Goal: Task Accomplishment & Management: Use online tool/utility

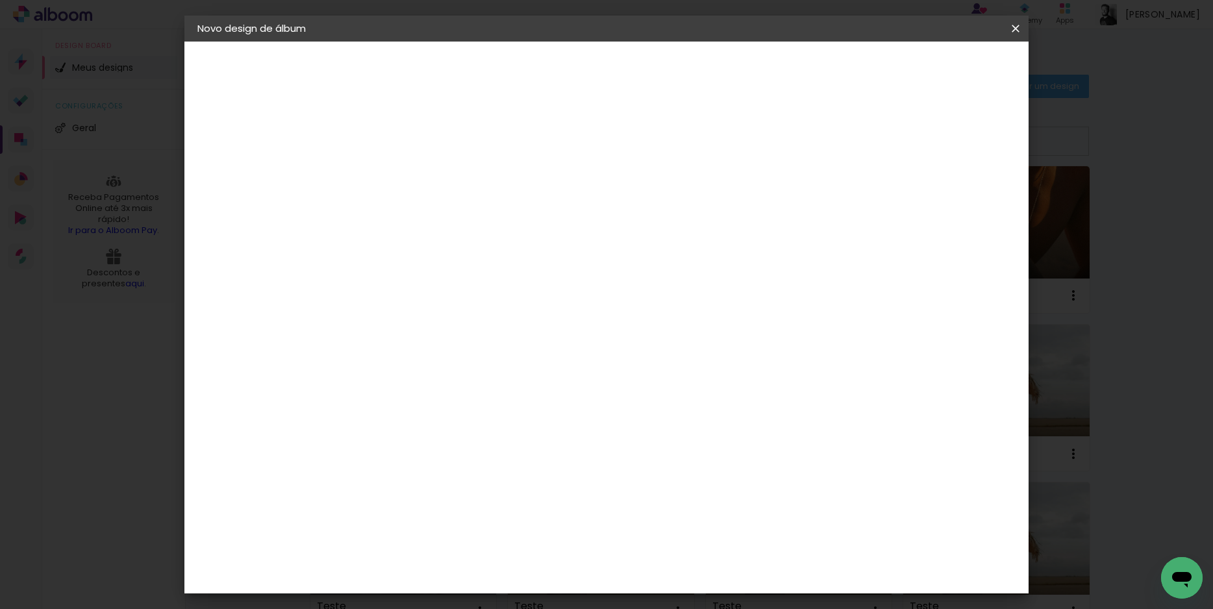
click at [856, 65] on paper-button "Voltar" at bounding box center [830, 69] width 53 height 22
click at [552, 70] on paper-button "Voltar" at bounding box center [525, 69] width 53 height 22
click at [583, 70] on paper-button "Voltar" at bounding box center [556, 69] width 53 height 22
click at [410, 169] on input "Formatura" at bounding box center [410, 174] width 0 height 20
click at [466, 152] on div "Informações Dê um título ao seu álbum. Avançar" at bounding box center [409, 97] width 113 height 110
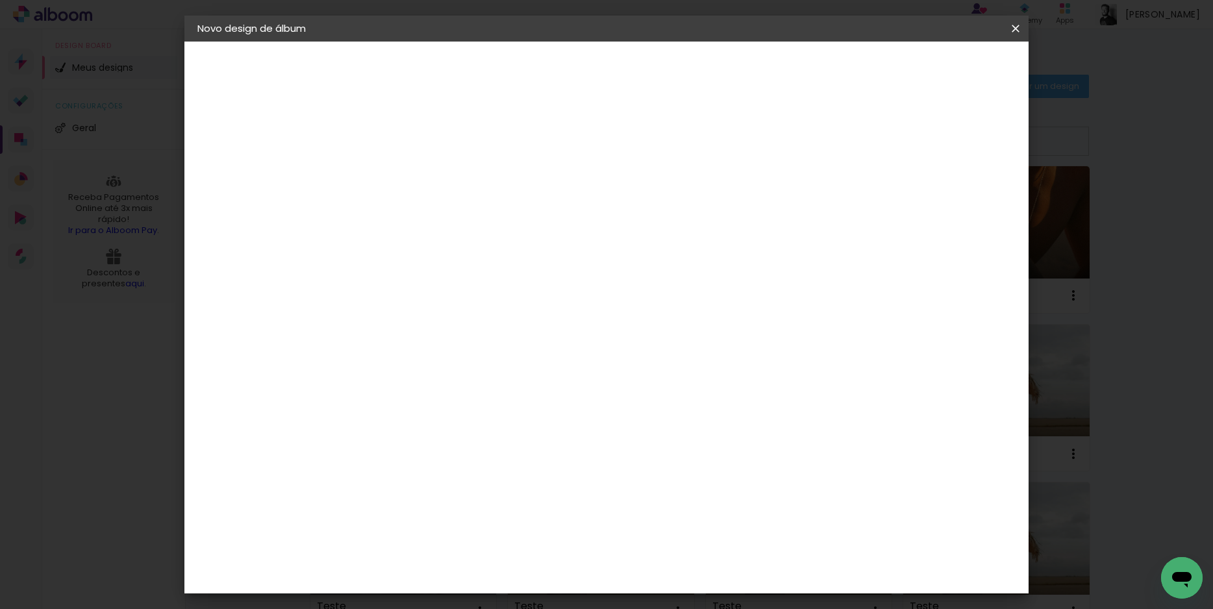
click at [0, 0] on slot "Avançar" at bounding box center [0, 0] width 0 height 0
click at [427, 201] on paper-item "C1 Albuns" at bounding box center [443, 217] width 140 height 34
click at [0, 0] on slot "Avançar" at bounding box center [0, 0] width 0 height 0
click at [481, 229] on paper-input-container "Linha" at bounding box center [442, 226] width 75 height 33
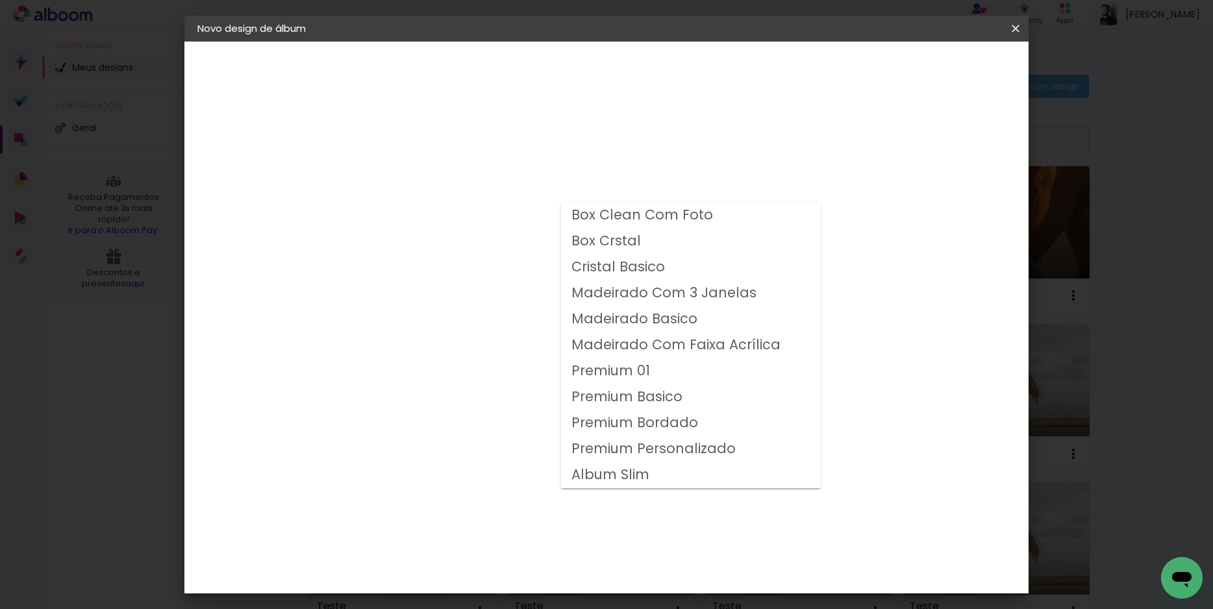
click at [687, 401] on paper-item "Premium Basico" at bounding box center [691, 398] width 260 height 26
type input "Premium Basico"
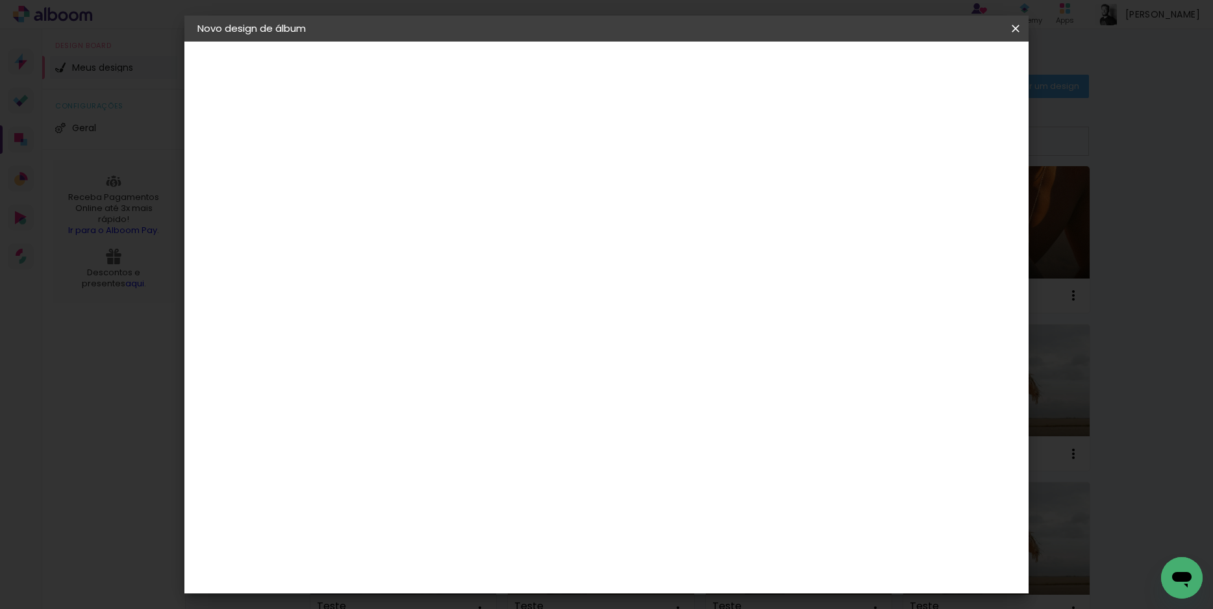
click at [546, 407] on span "30 × 40 cm" at bounding box center [522, 420] width 48 height 27
click at [0, 0] on slot "Avançar" at bounding box center [0, 0] width 0 height 0
click at [912, 141] on div "Mostrar sangria" at bounding box center [904, 141] width 86 height 16
type paper-checkbox "on"
click at [861, 137] on div at bounding box center [856, 140] width 12 height 12
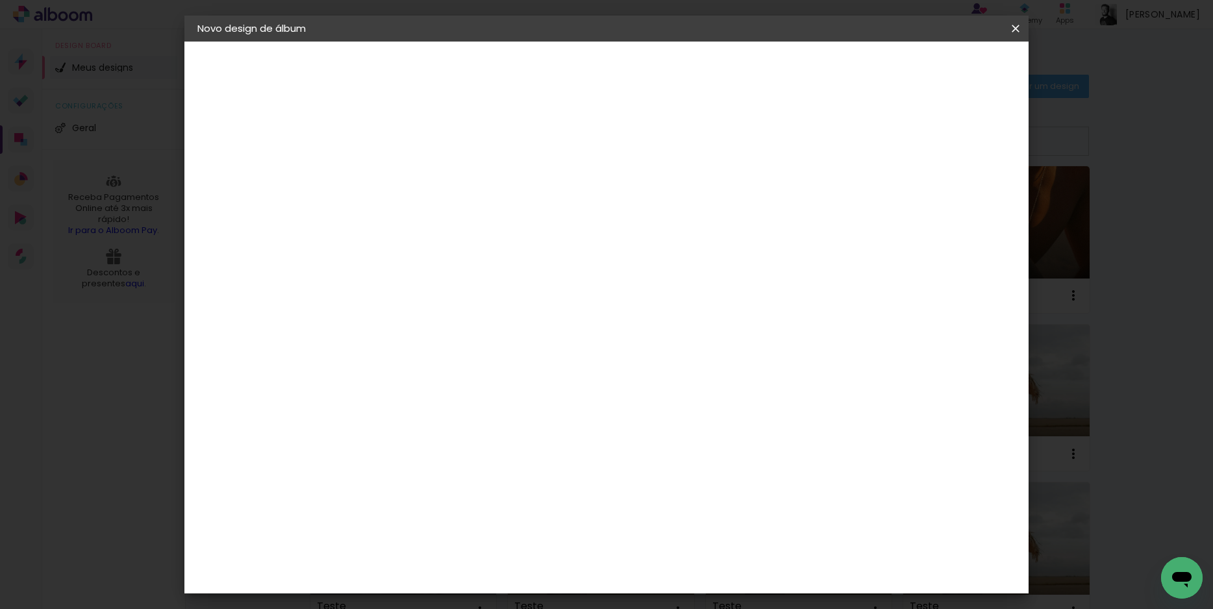
click at [935, 64] on span "Iniciar design" at bounding box center [905, 68] width 59 height 9
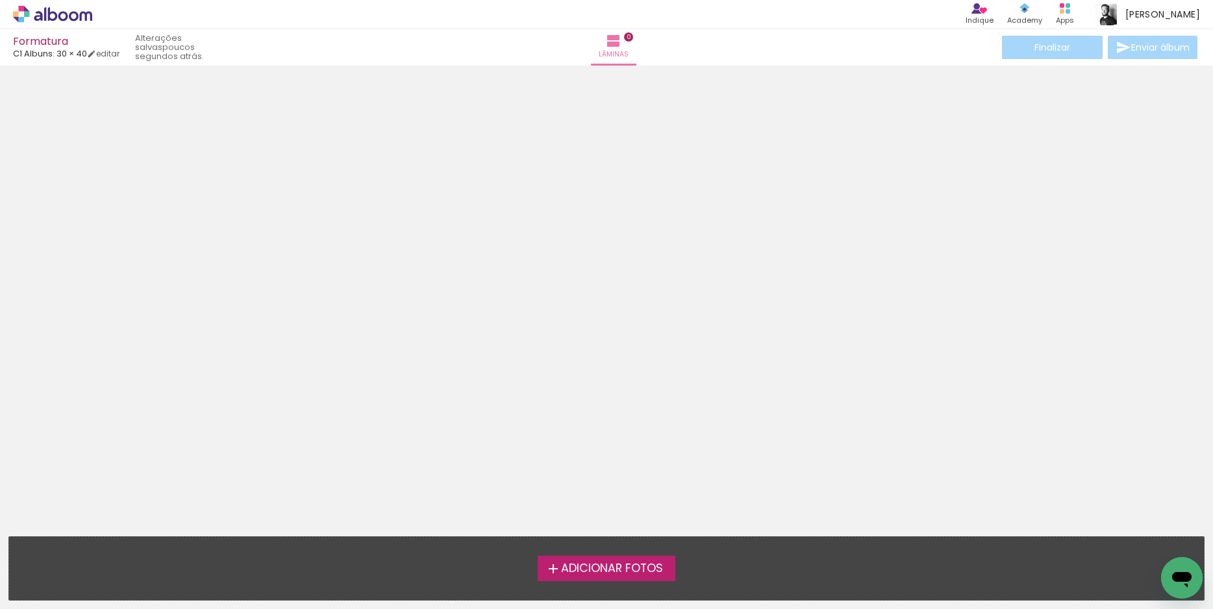
click at [639, 568] on span "Adicionar Fotos" at bounding box center [612, 569] width 102 height 12
click at [0, 0] on input "file" at bounding box center [0, 0] width 0 height 0
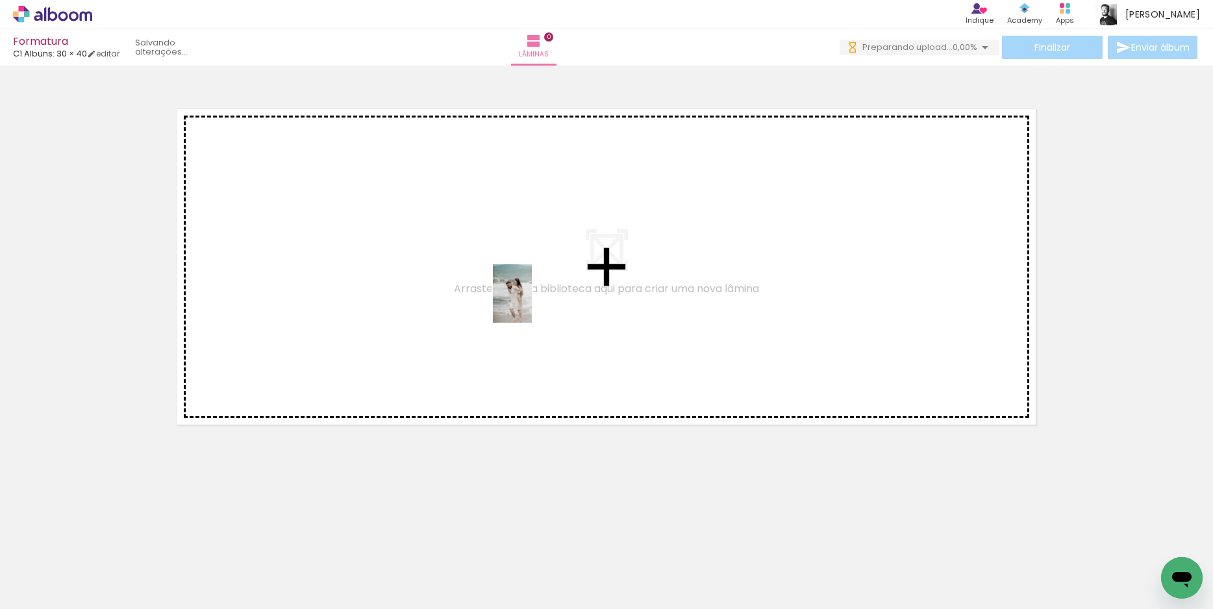
drag, startPoint x: 133, startPoint y: 567, endPoint x: 533, endPoint y: 303, distance: 479.8
click at [533, 303] on quentale-workspace at bounding box center [606, 304] width 1213 height 609
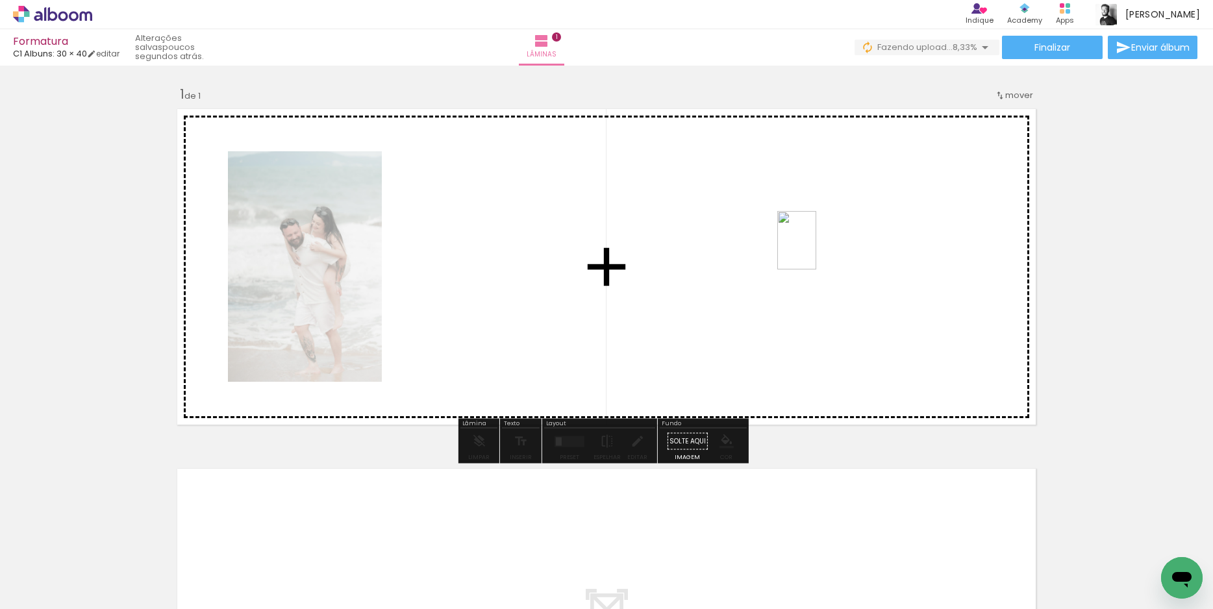
drag, startPoint x: 216, startPoint y: 573, endPoint x: 817, endPoint y: 250, distance: 681.5
click at [817, 250] on quentale-workspace at bounding box center [606, 304] width 1213 height 609
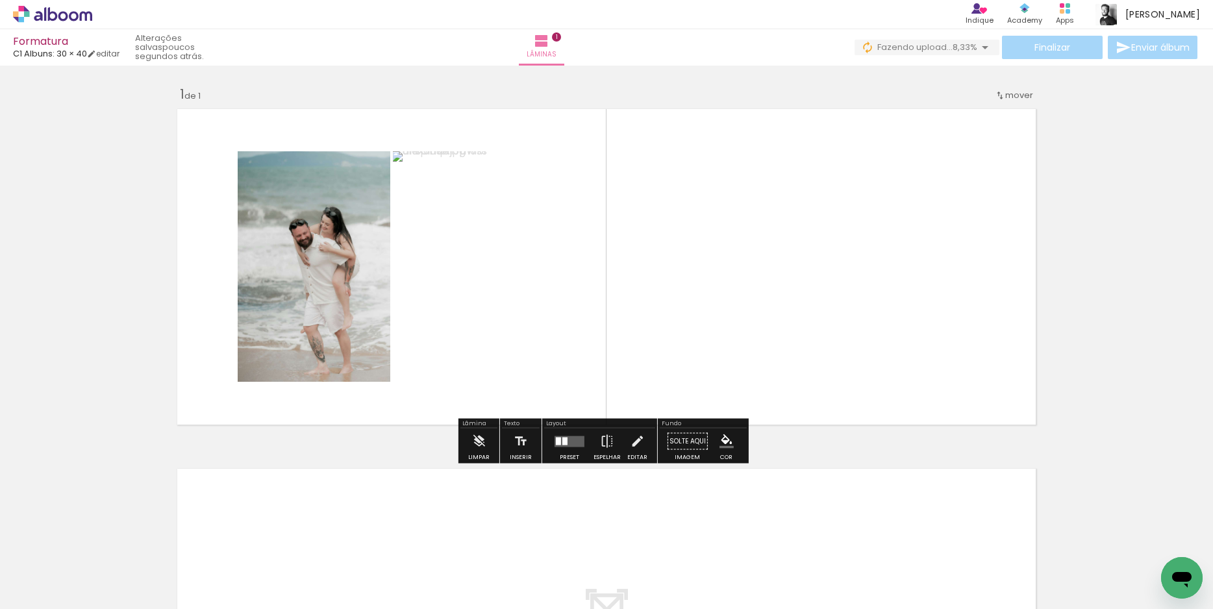
click at [564, 444] on div at bounding box center [565, 441] width 5 height 8
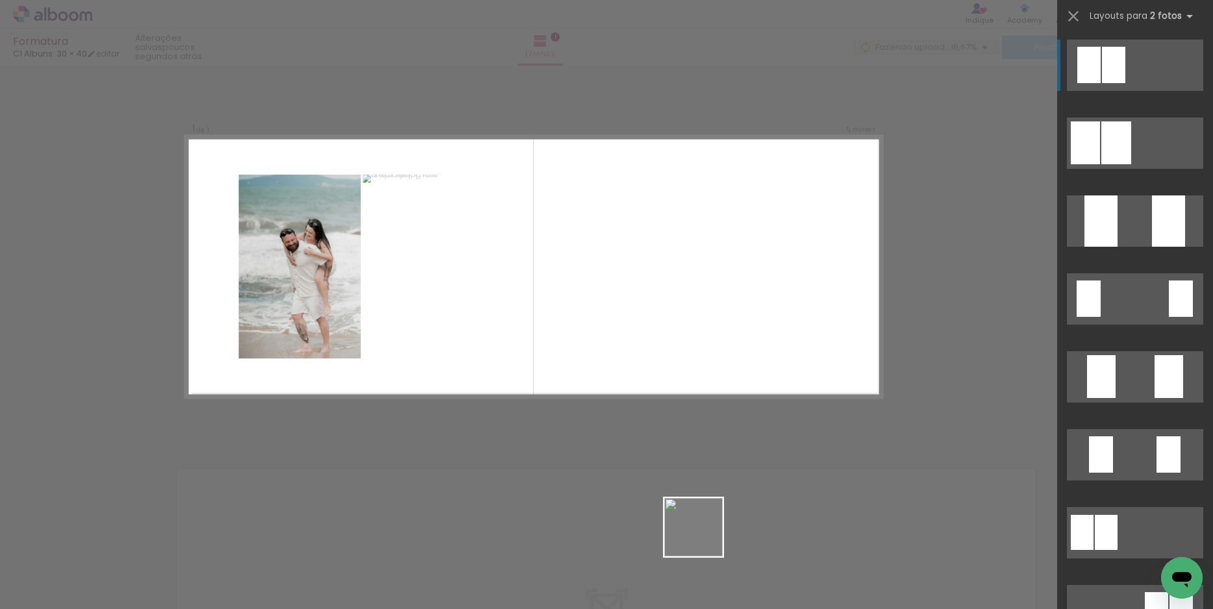
drag, startPoint x: 708, startPoint y: 579, endPoint x: 698, endPoint y: 393, distance: 186.1
click at [679, 333] on quentale-workspace at bounding box center [606, 304] width 1213 height 609
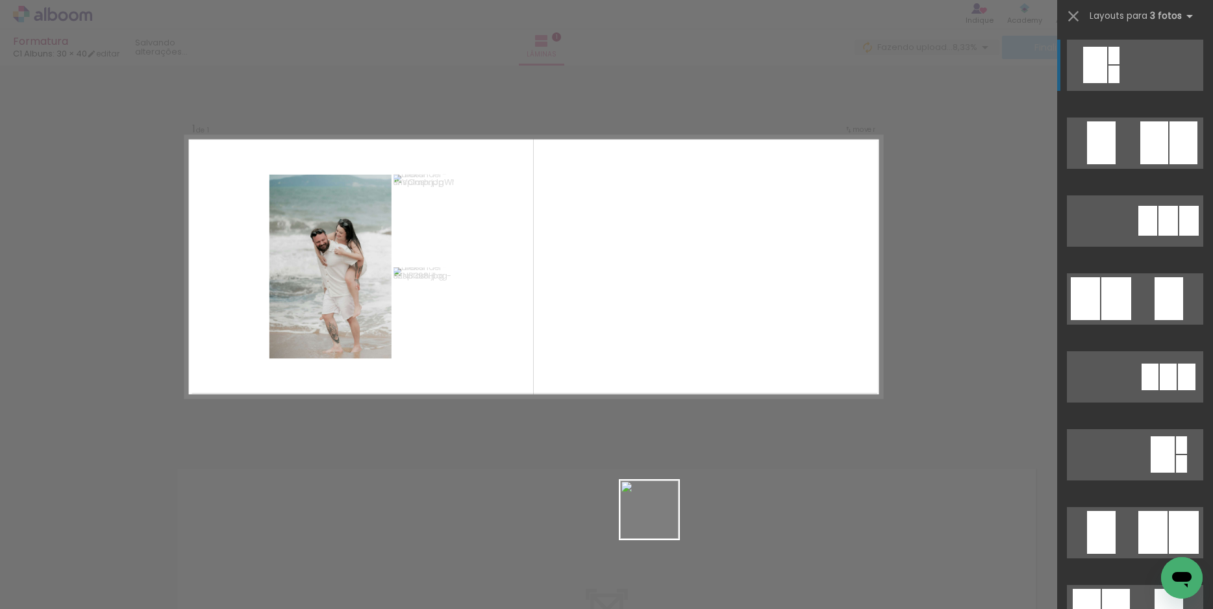
drag, startPoint x: 659, startPoint y: 562, endPoint x: 711, endPoint y: 305, distance: 261.8
click at [702, 294] on quentale-workspace at bounding box center [606, 304] width 1213 height 609
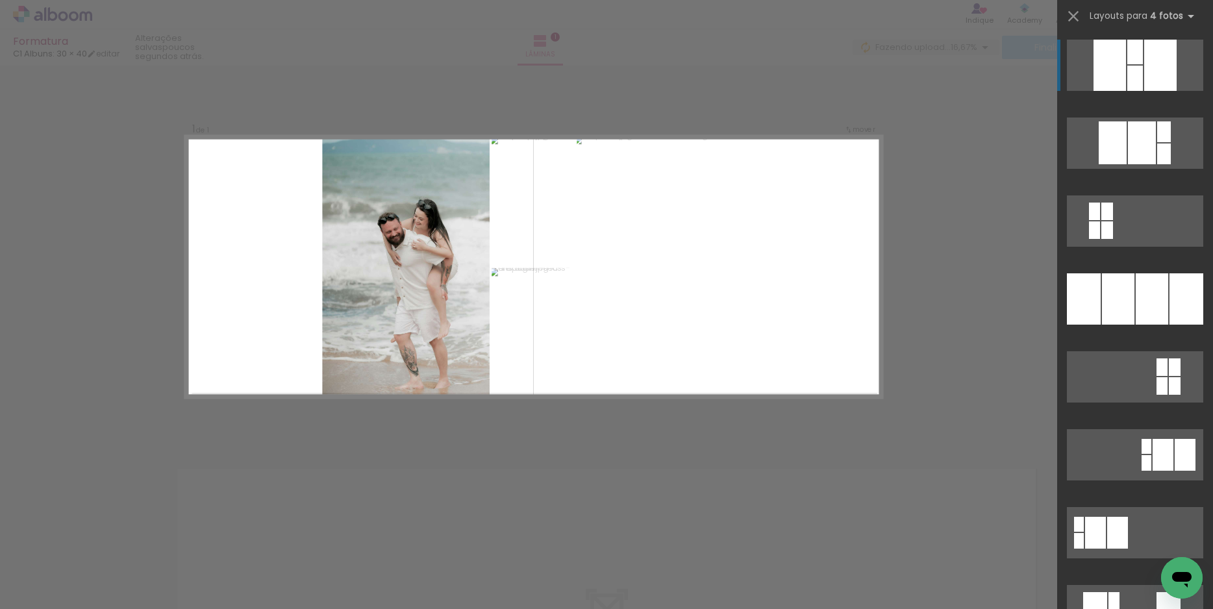
drag, startPoint x: 585, startPoint y: 572, endPoint x: 694, endPoint y: 318, distance: 277.3
click at [691, 294] on quentale-workspace at bounding box center [606, 304] width 1213 height 609
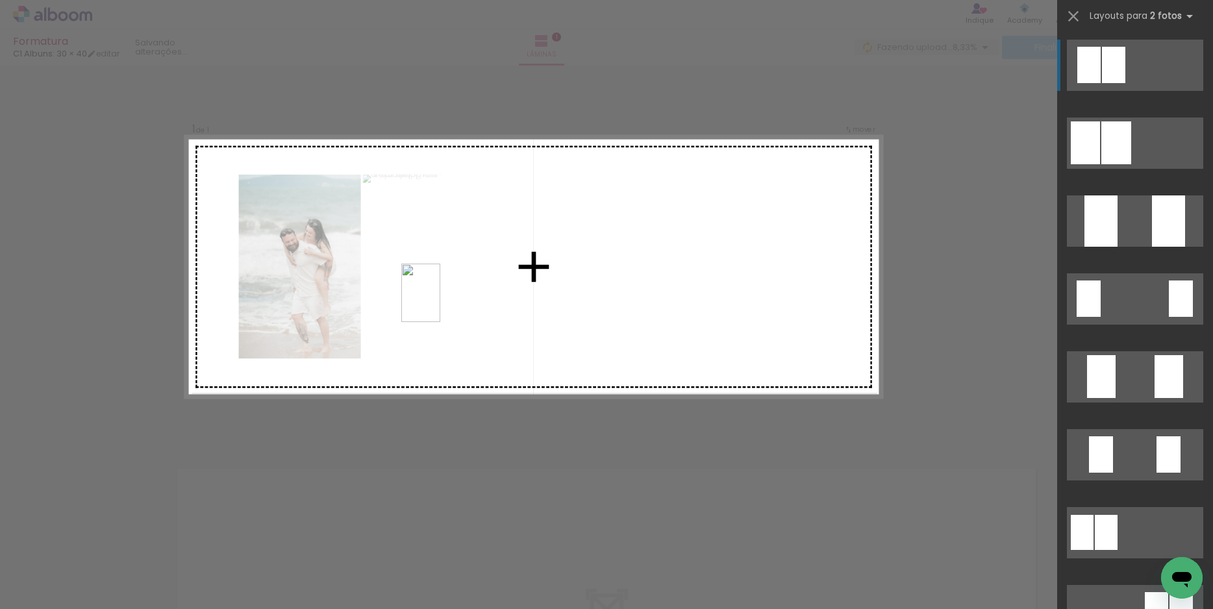
drag, startPoint x: 424, startPoint y: 577, endPoint x: 492, endPoint y: 438, distance: 155.1
click at [441, 301] on quentale-workspace at bounding box center [606, 304] width 1213 height 609
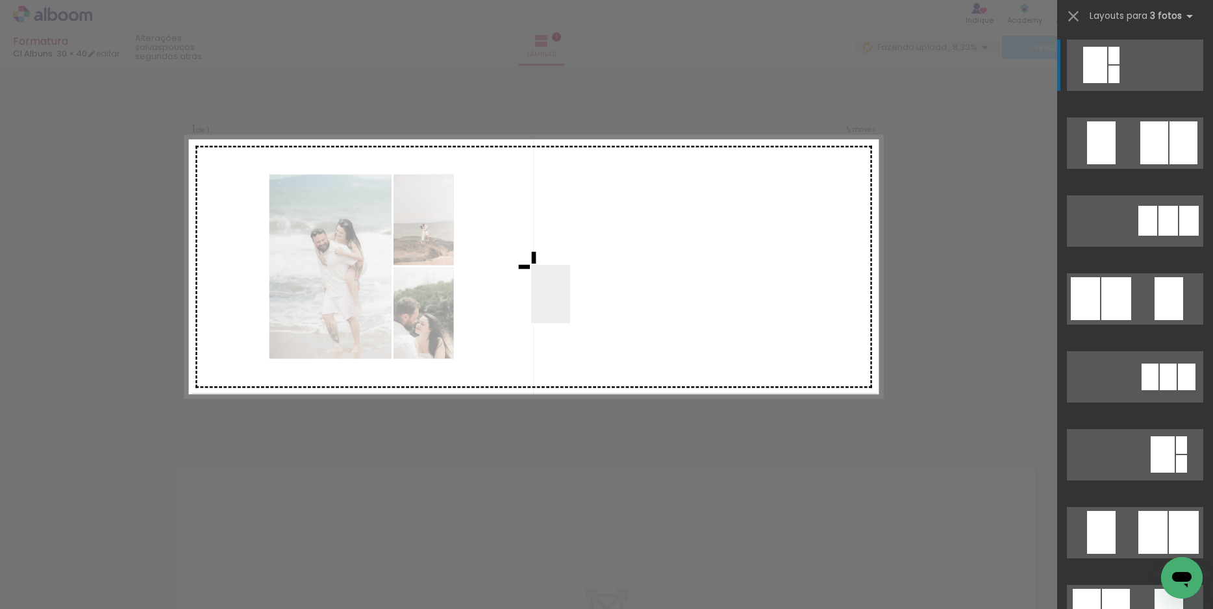
drag, startPoint x: 499, startPoint y: 561, endPoint x: 622, endPoint y: 447, distance: 167.8
click at [570, 302] on quentale-workspace at bounding box center [606, 304] width 1213 height 609
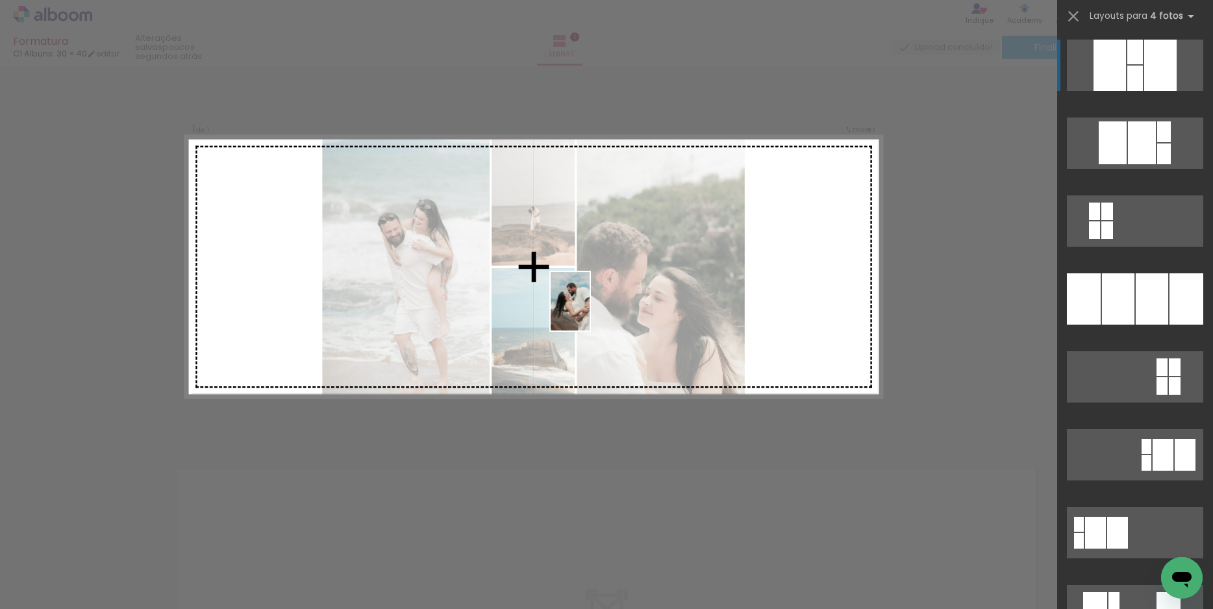
drag, startPoint x: 641, startPoint y: 566, endPoint x: 590, endPoint y: 316, distance: 255.2
click at [590, 311] on quentale-workspace at bounding box center [606, 304] width 1213 height 609
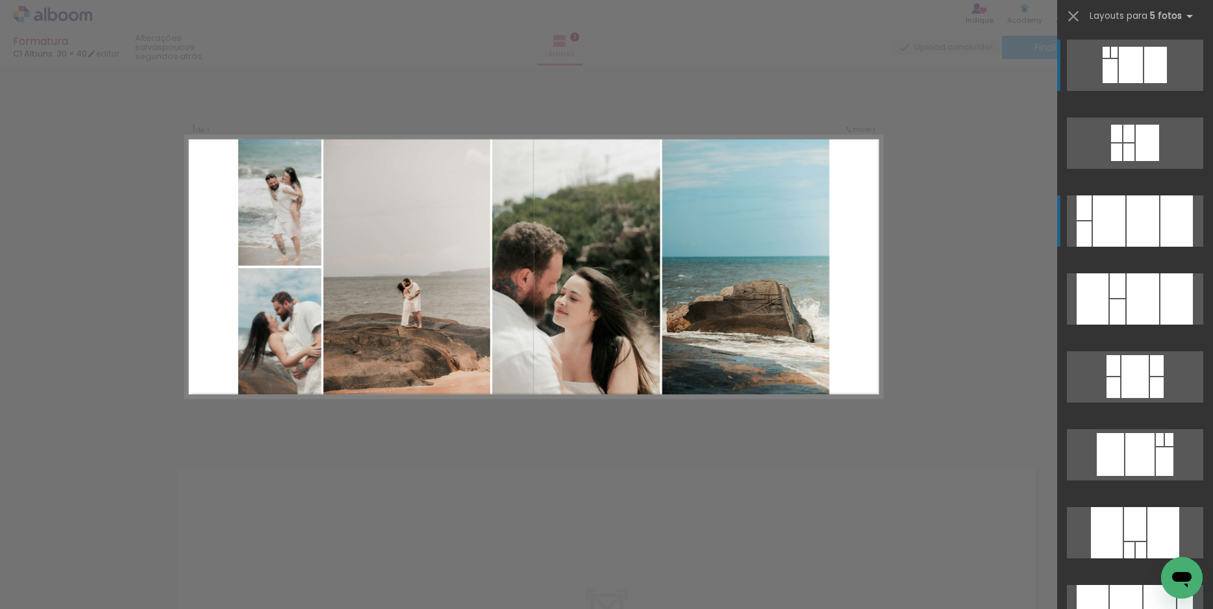
click at [1127, 225] on div at bounding box center [1143, 221] width 32 height 51
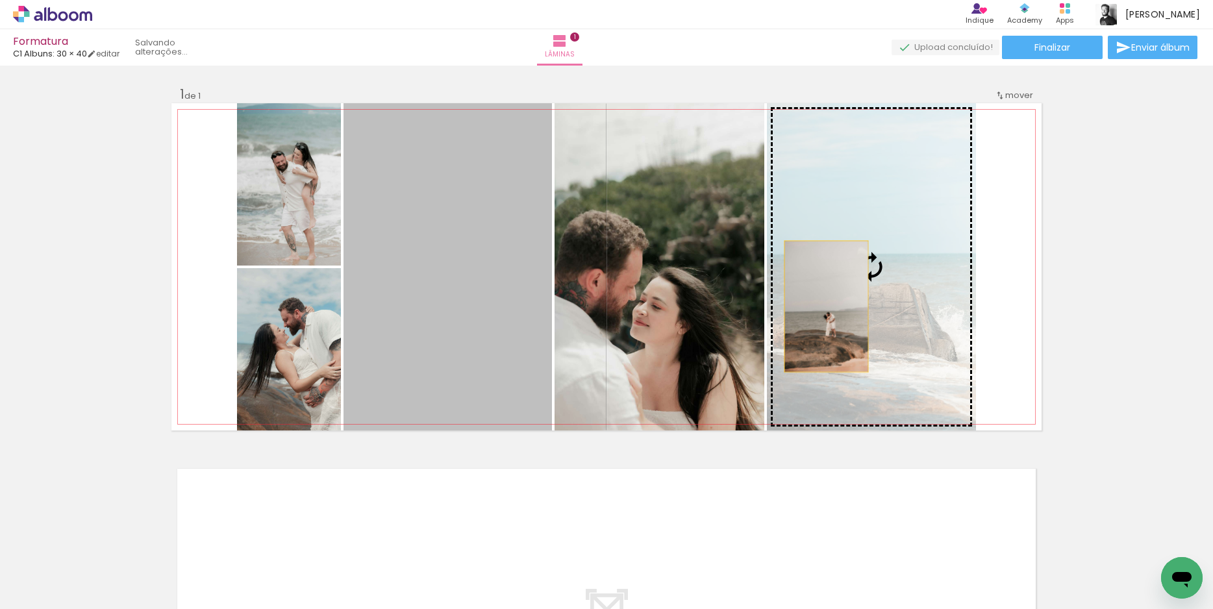
drag, startPoint x: 442, startPoint y: 318, endPoint x: 822, endPoint y: 307, distance: 379.5
click at [0, 0] on slot at bounding box center [0, 0] width 0 height 0
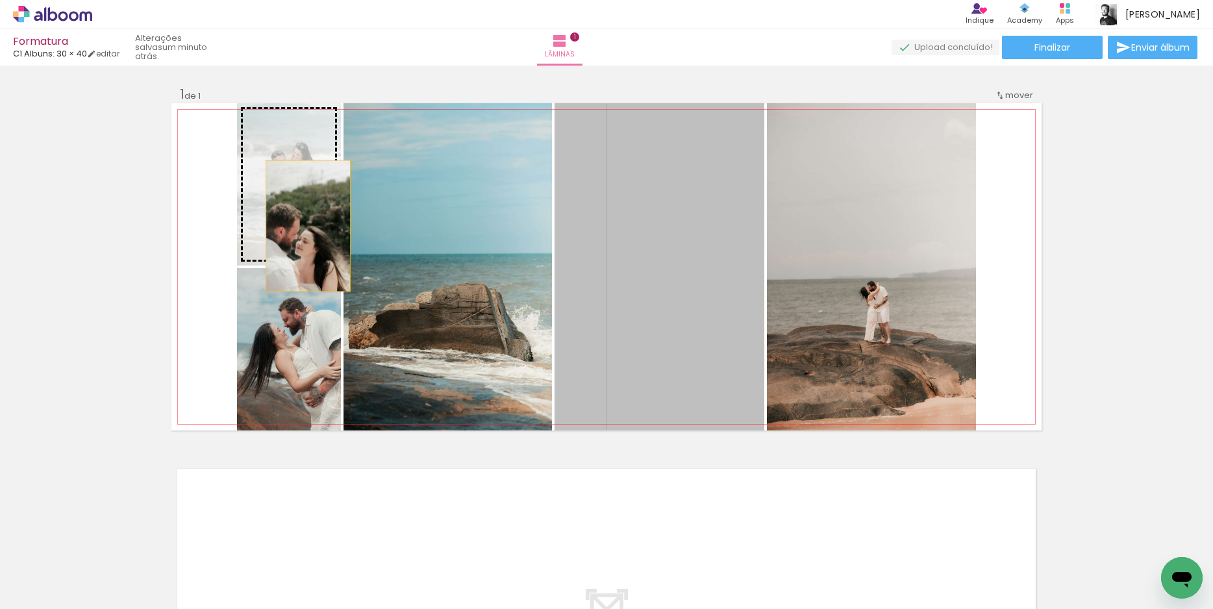
drag, startPoint x: 665, startPoint y: 267, endPoint x: 301, endPoint y: 222, distance: 365.9
click at [0, 0] on slot at bounding box center [0, 0] width 0 height 0
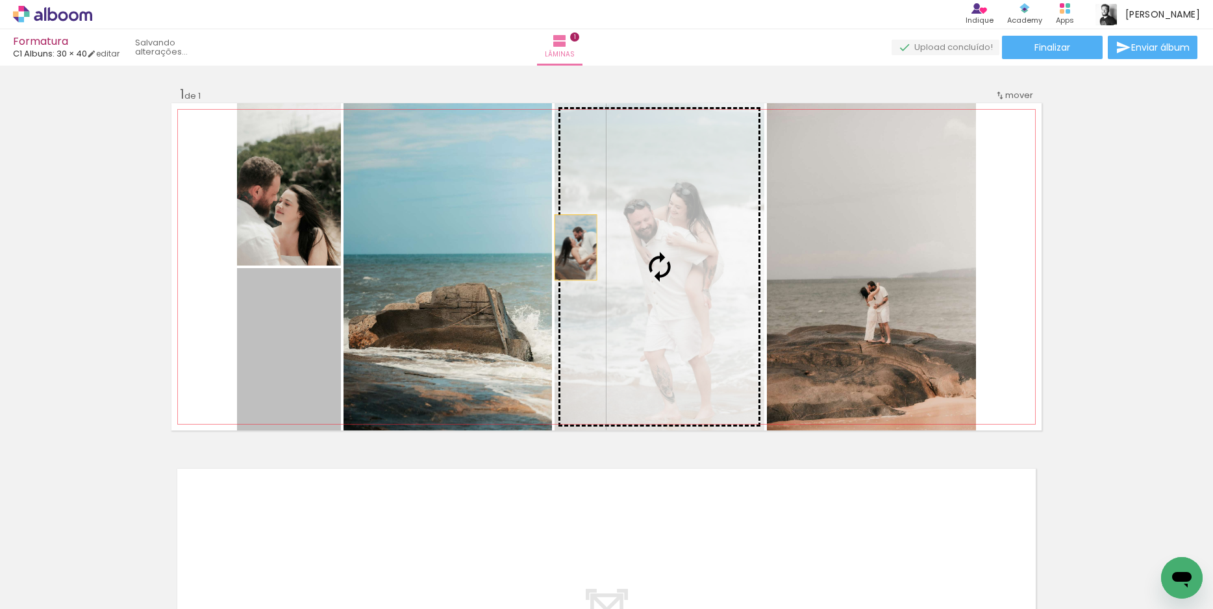
drag, startPoint x: 281, startPoint y: 371, endPoint x: 571, endPoint y: 247, distance: 315.5
click at [0, 0] on slot at bounding box center [0, 0] width 0 height 0
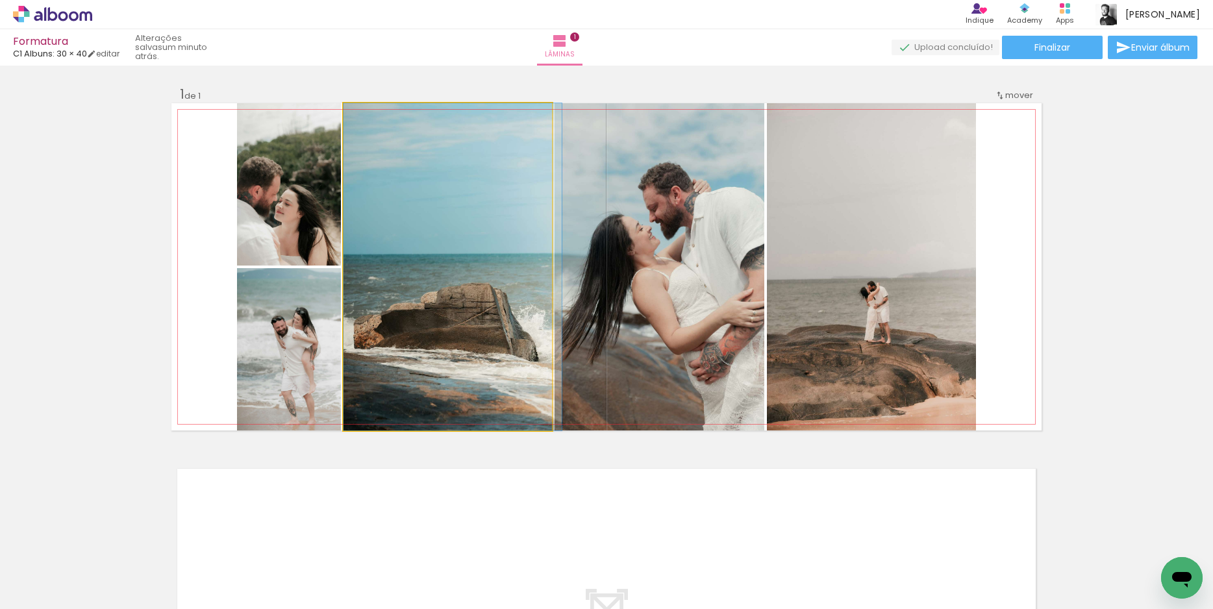
drag, startPoint x: 474, startPoint y: 326, endPoint x: 637, endPoint y: 292, distance: 166.5
click at [0, 0] on slot at bounding box center [0, 0] width 0 height 0
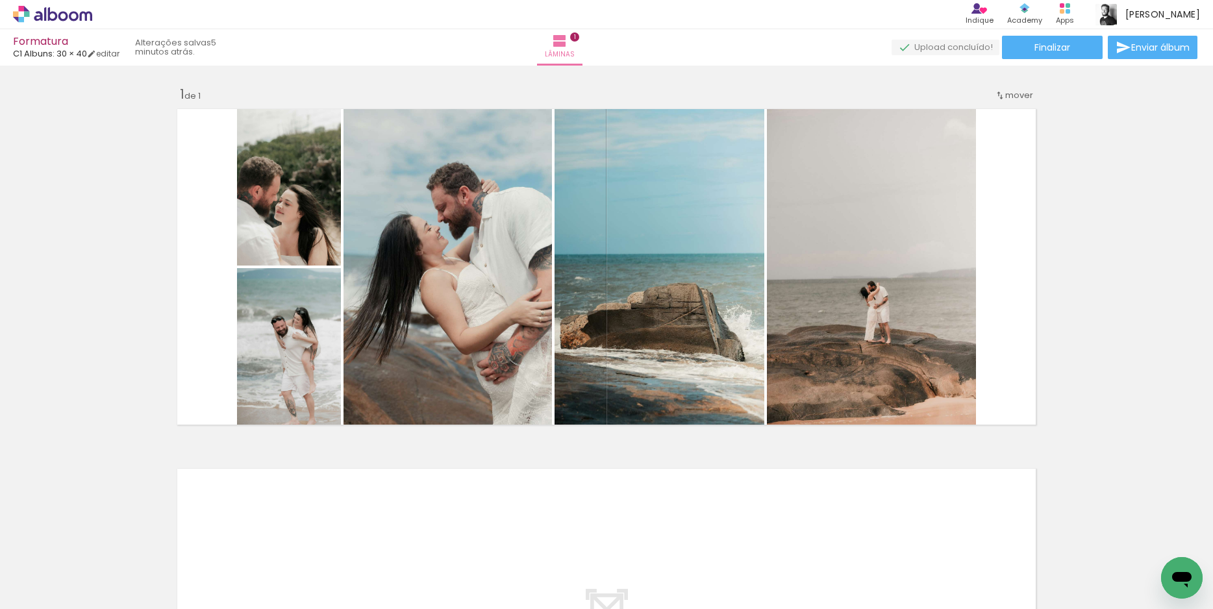
click at [1189, 584] on icon "Abrir janela de mensagens" at bounding box center [1182, 577] width 23 height 23
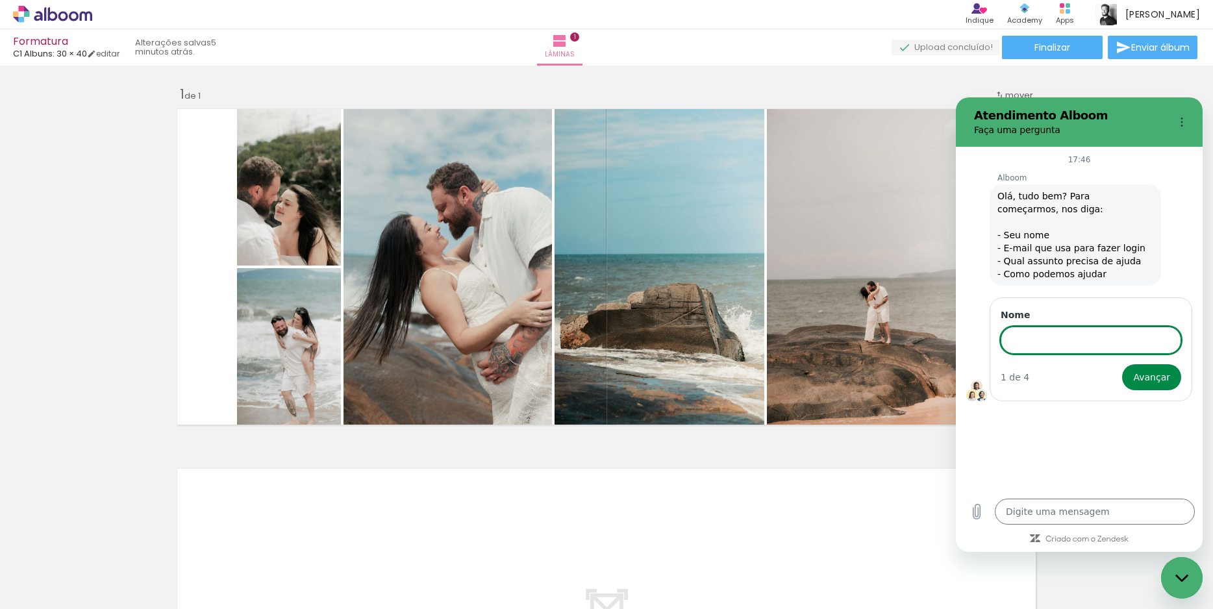
click at [1194, 573] on div "Fechar janela de mensagens" at bounding box center [1182, 578] width 39 height 39
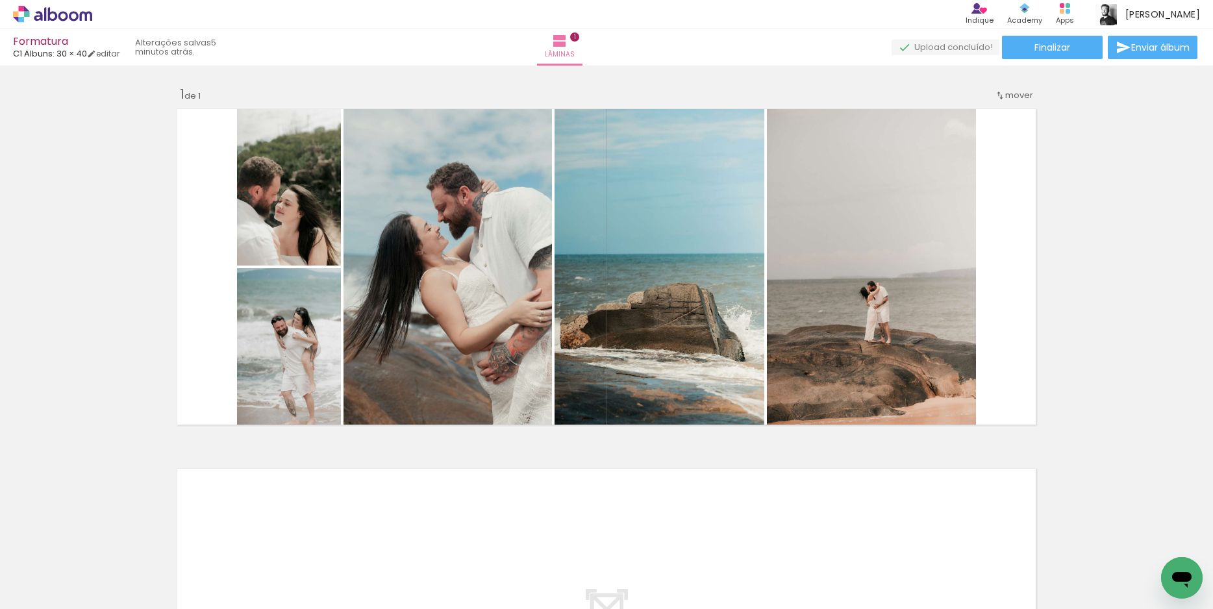
click at [1188, 589] on icon "Abrir janela de mensagens" at bounding box center [1182, 577] width 23 height 23
type textarea "x"
